Goal: Information Seeking & Learning: Learn about a topic

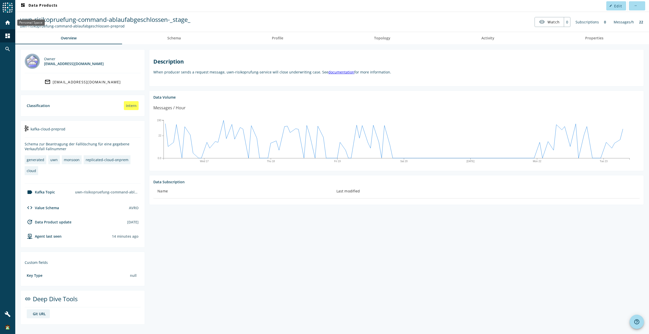
click at [7, 23] on mat-icon "home" at bounding box center [8, 23] width 6 height 6
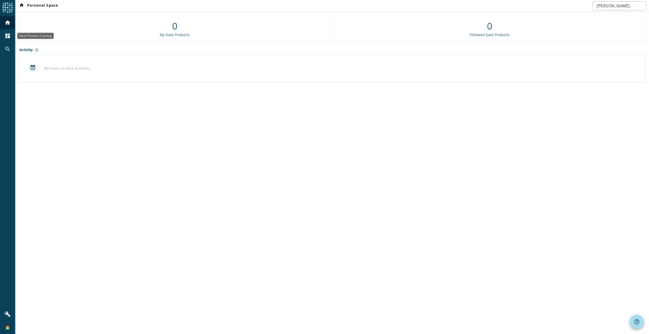
click at [11, 39] on div "dashboard" at bounding box center [7, 35] width 13 height 13
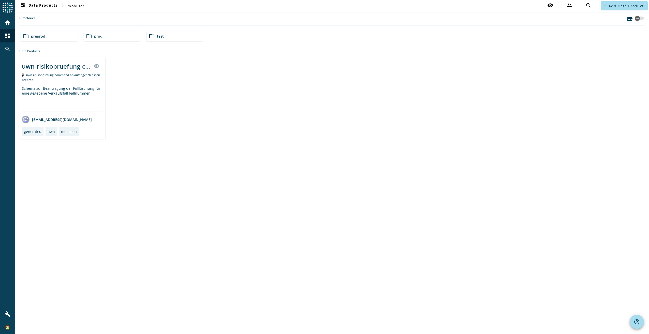
click at [56, 38] on div "folder_open preprod" at bounding box center [49, 36] width 56 height 10
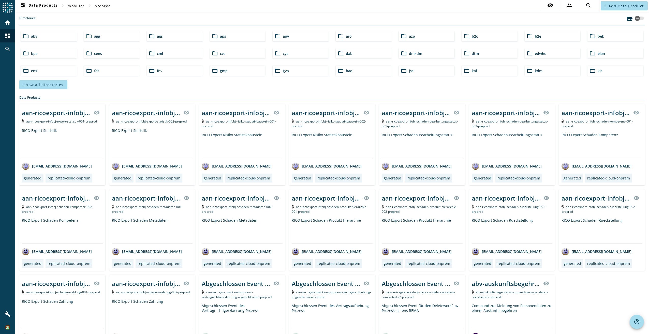
click at [536, 36] on span "b2e" at bounding box center [538, 36] width 6 height 5
click at [344, 39] on div "folder_open aro" at bounding box center [364, 36] width 56 height 10
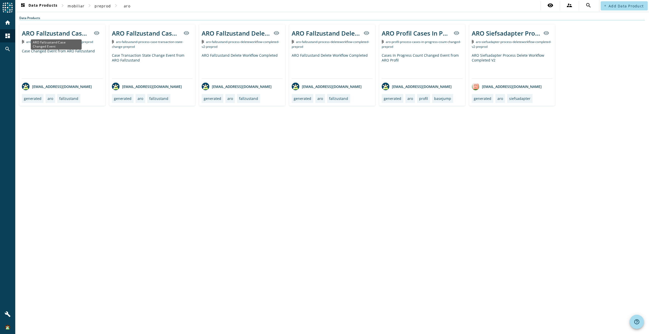
click at [55, 33] on div "ARO Fallzustand Case Changed Event" at bounding box center [56, 33] width 69 height 8
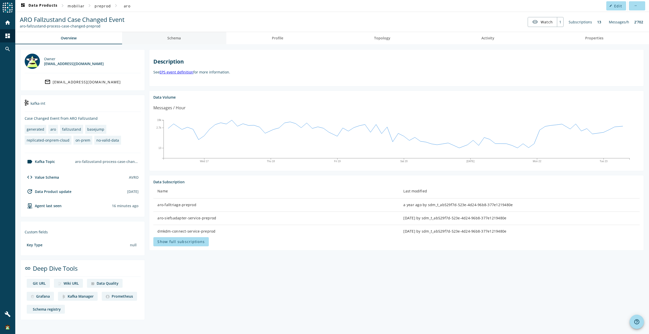
click at [173, 40] on span "Schema" at bounding box center [173, 38] width 13 height 4
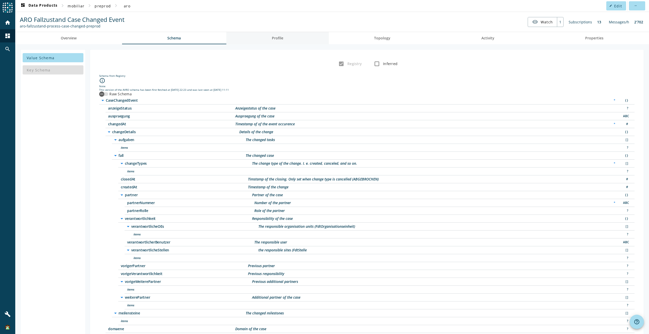
click at [290, 38] on link "Profile" at bounding box center [277, 38] width 102 height 12
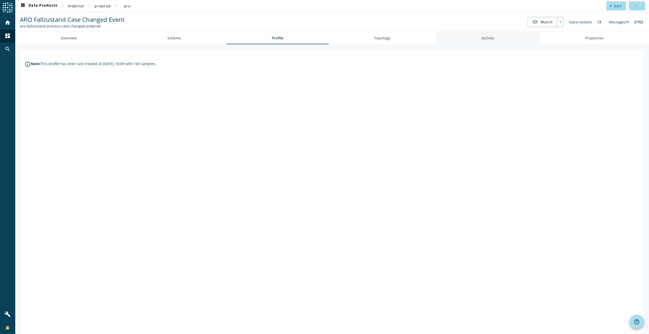
click at [382, 37] on span "Topology" at bounding box center [382, 38] width 16 height 4
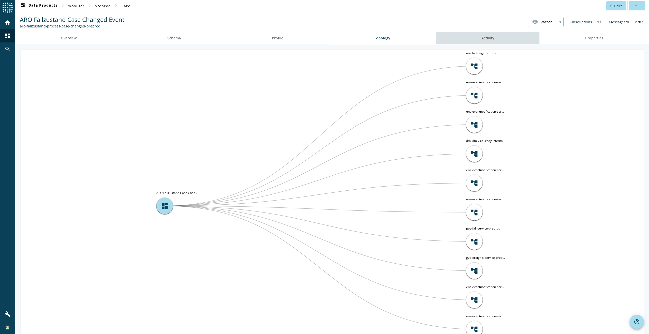
click at [481, 39] on span "Activity" at bounding box center [487, 38] width 13 height 4
